Goal: Task Accomplishment & Management: Use online tool/utility

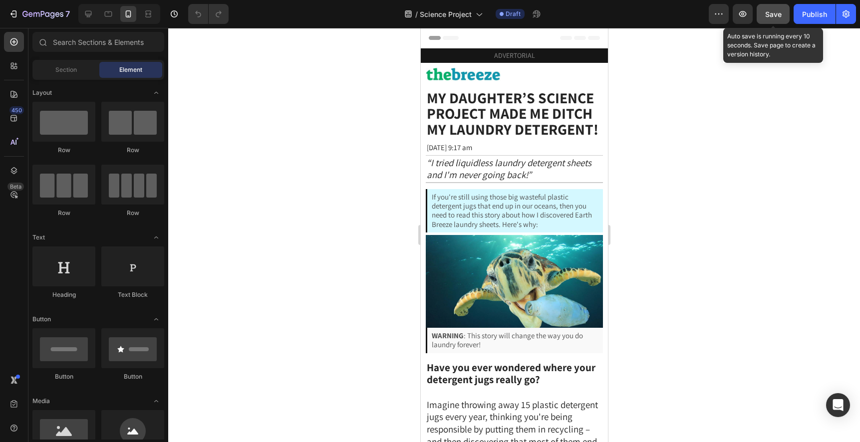
click at [768, 12] on span "Save" at bounding box center [774, 14] width 16 height 8
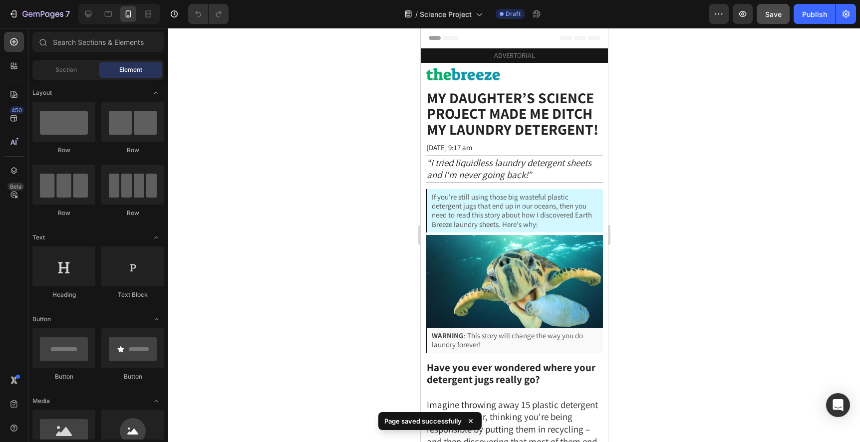
click at [676, 137] on div at bounding box center [514, 235] width 692 height 414
